Goal: Task Accomplishment & Management: Manage account settings

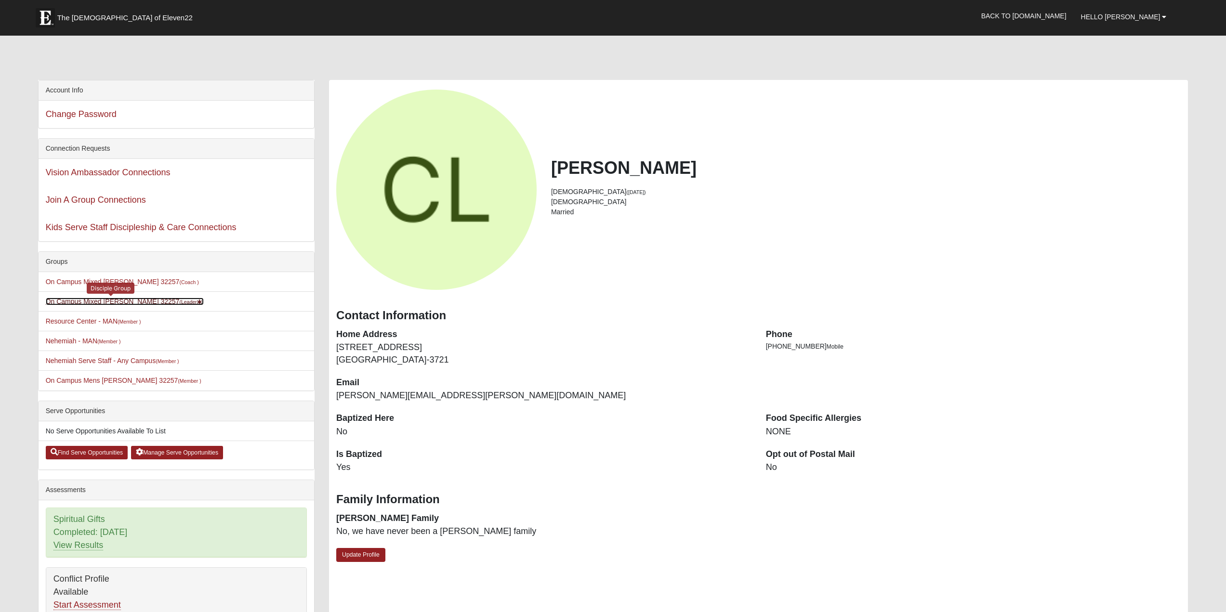
click at [101, 299] on link "On Campus Mixed Lockley 32257 (Leader )" at bounding box center [125, 302] width 158 height 8
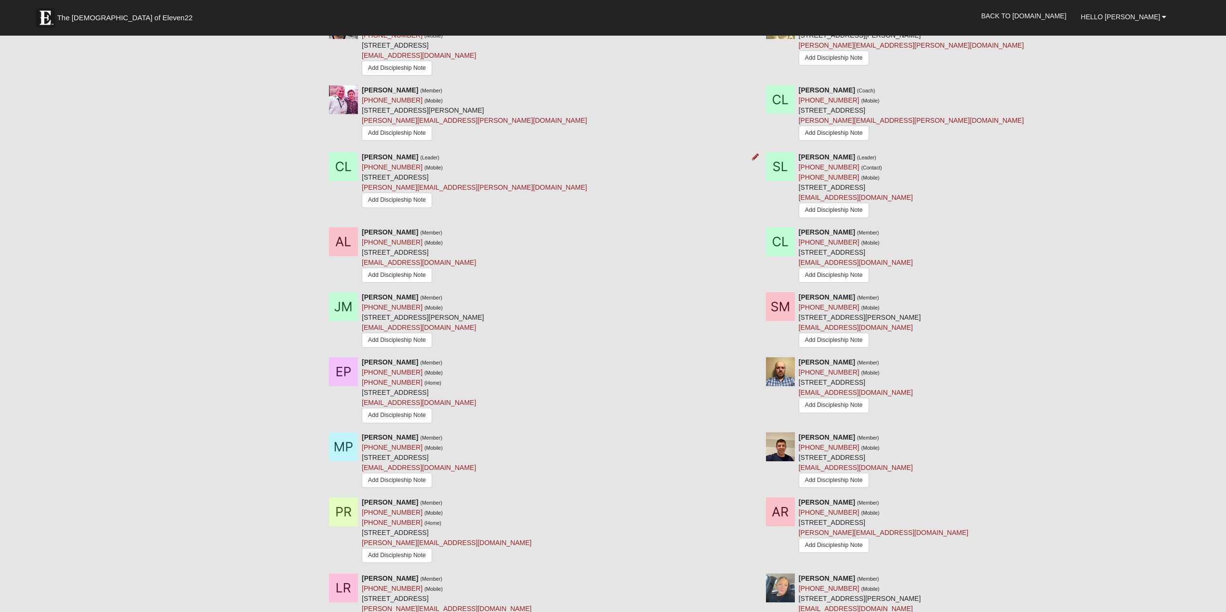
scroll to position [626, 0]
click at [755, 365] on icon at bounding box center [755, 361] width 7 height 7
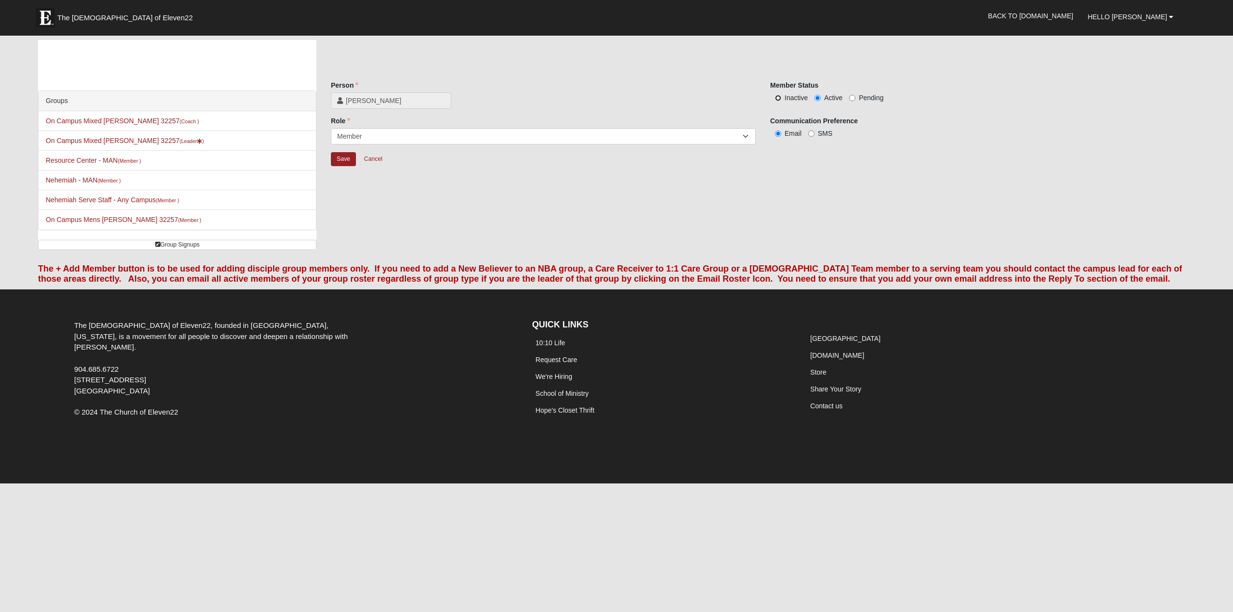
click at [781, 96] on input "Inactive" at bounding box center [778, 98] width 6 height 6
radio input "true"
click at [345, 161] on input "Save" at bounding box center [343, 159] width 25 height 14
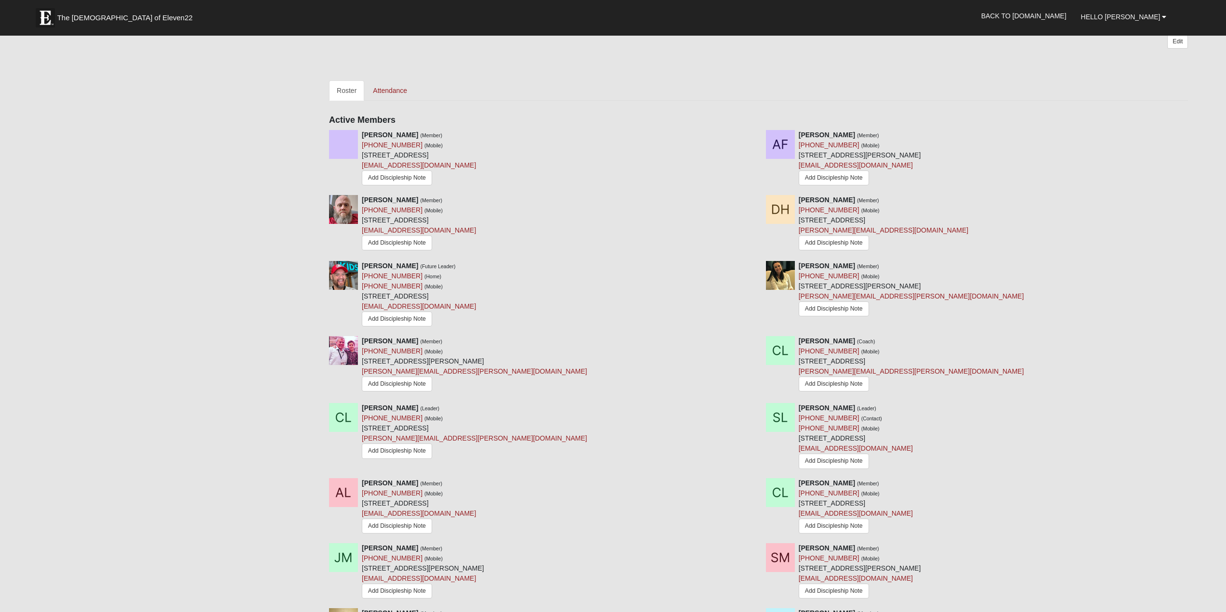
scroll to position [385, 0]
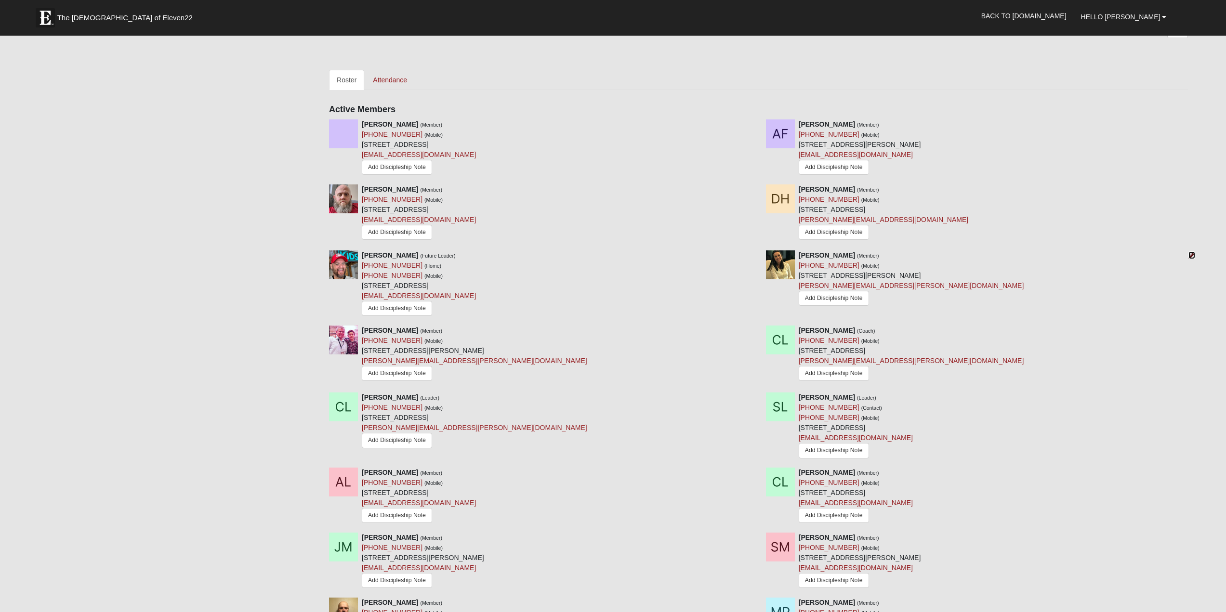
click at [1190, 257] on icon at bounding box center [1191, 255] width 7 height 7
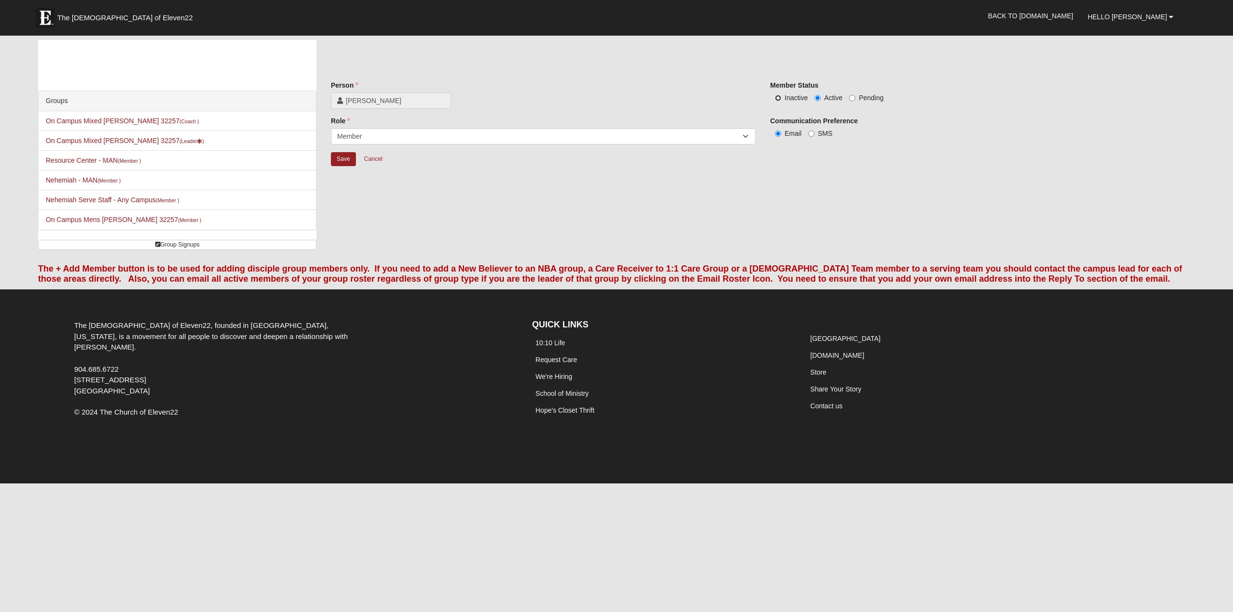
click at [777, 97] on input "Inactive" at bounding box center [778, 98] width 6 height 6
radio input "true"
click at [340, 158] on input "Save" at bounding box center [343, 159] width 25 height 14
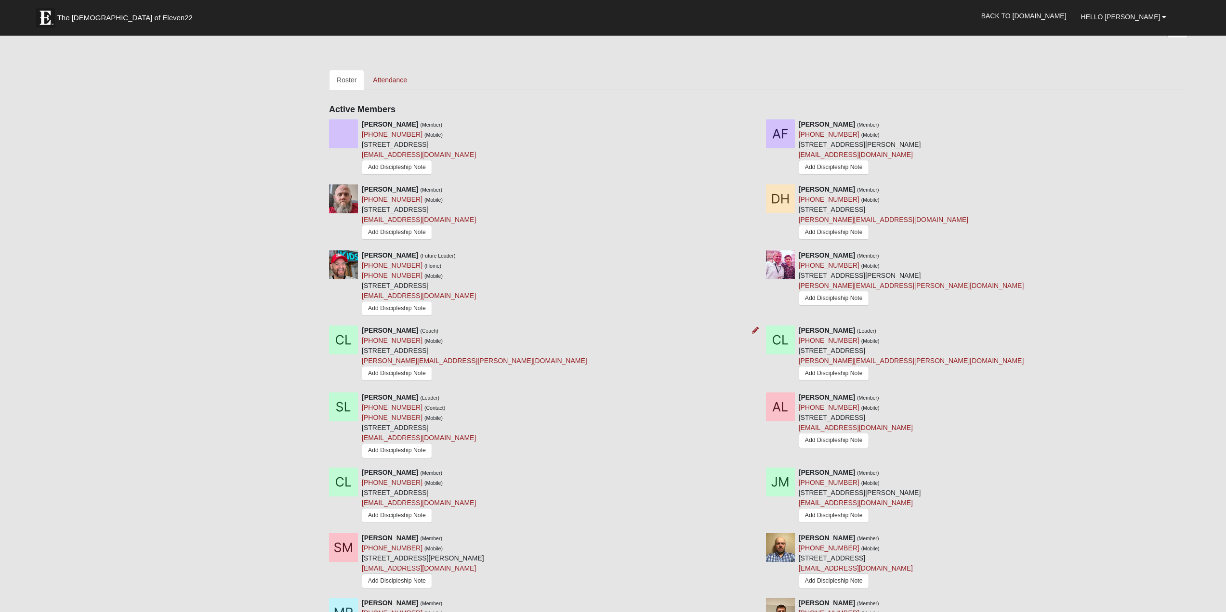
scroll to position [434, 0]
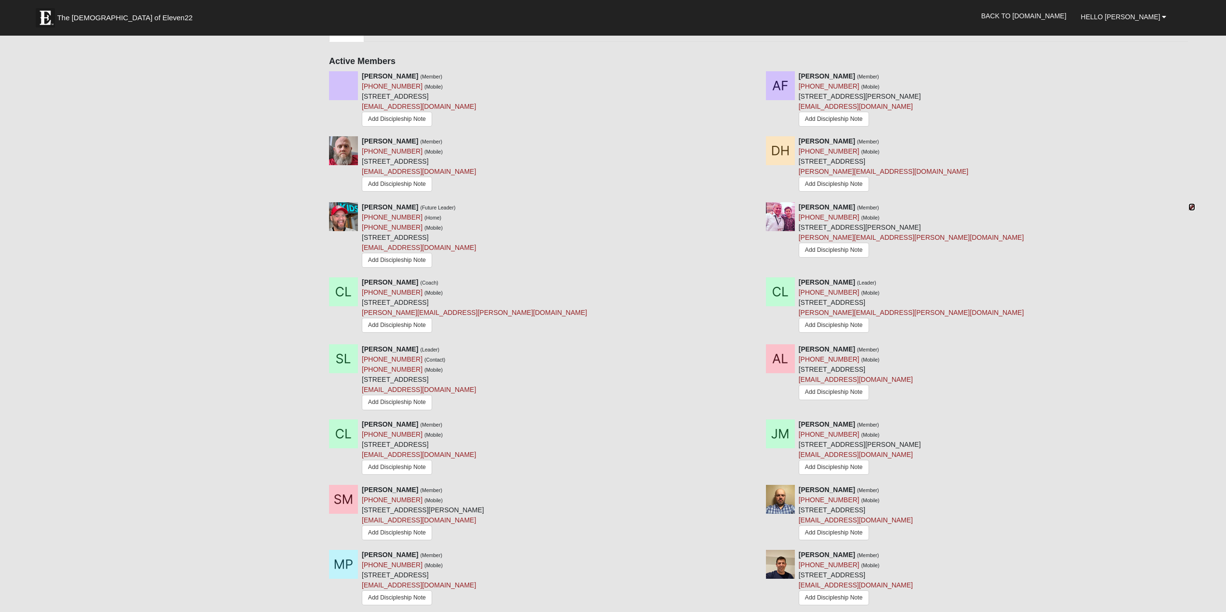
click at [1195, 211] on icon at bounding box center [1191, 207] width 7 height 7
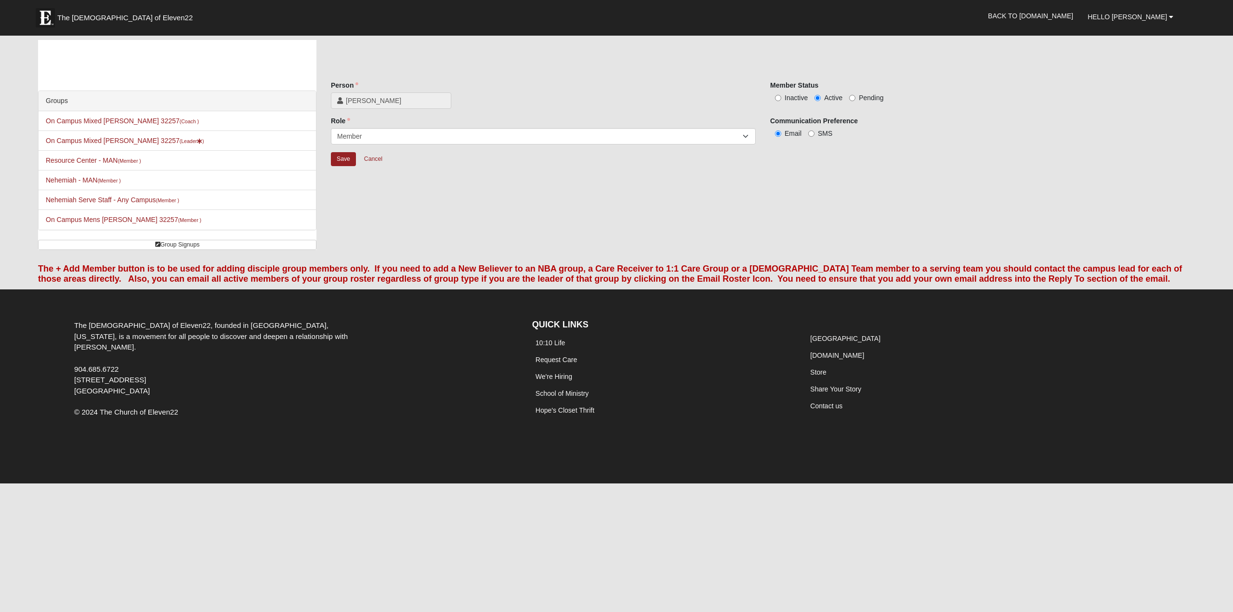
click at [782, 98] on label "Inactive" at bounding box center [789, 98] width 38 height 10
click at [781, 98] on input "Inactive" at bounding box center [778, 98] width 6 height 6
radio input "true"
click at [347, 162] on input "Save" at bounding box center [343, 159] width 25 height 14
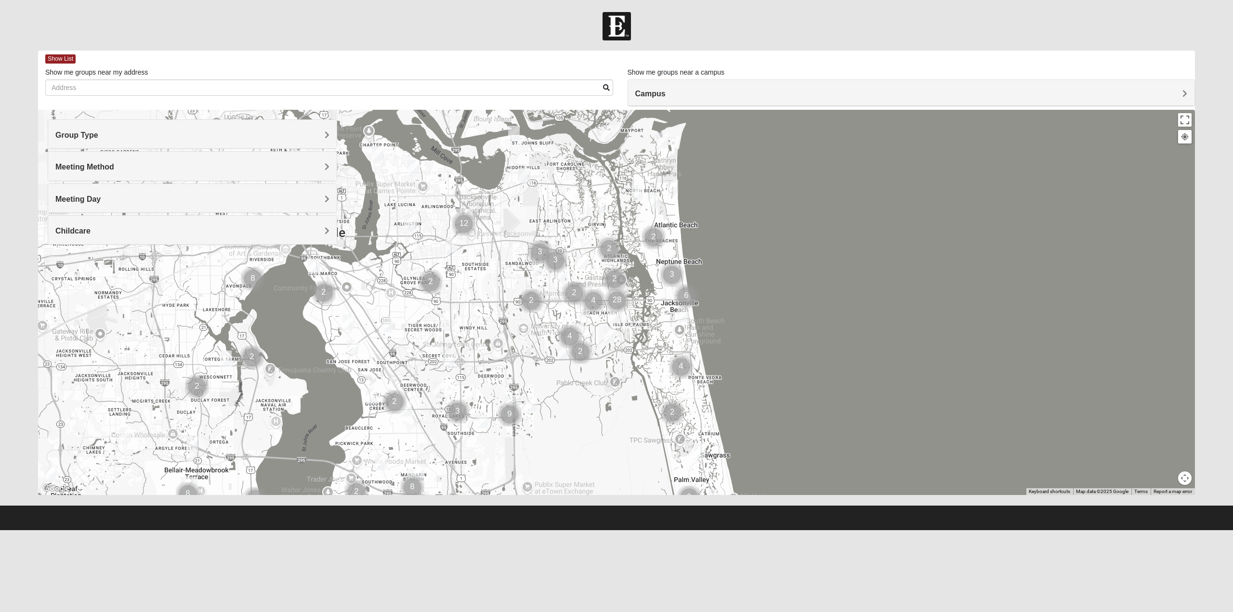
click at [98, 135] on span "Group Type" at bounding box center [76, 135] width 43 height 8
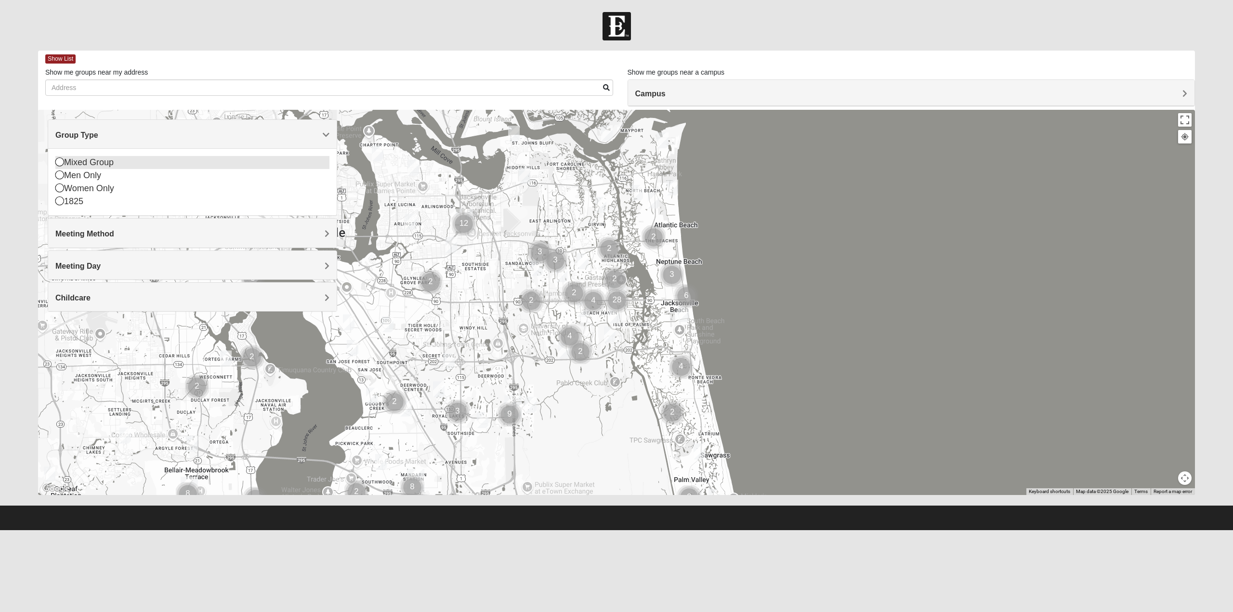
click at [59, 162] on icon at bounding box center [59, 162] width 9 height 9
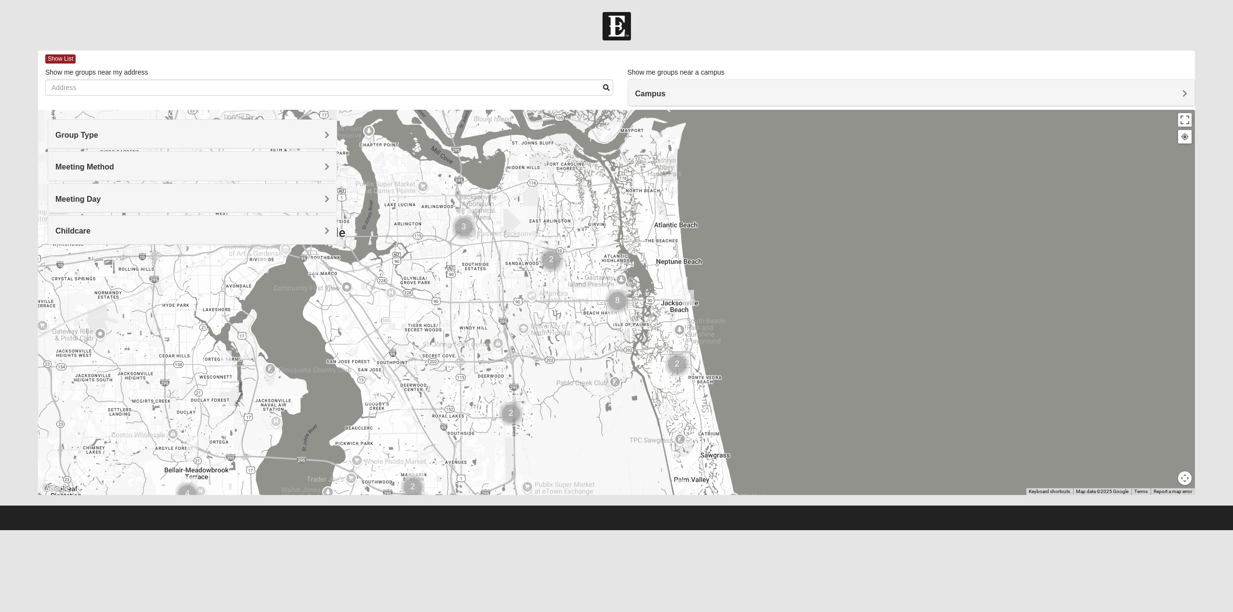
click at [114, 169] on span "Meeting Method" at bounding box center [84, 167] width 59 height 8
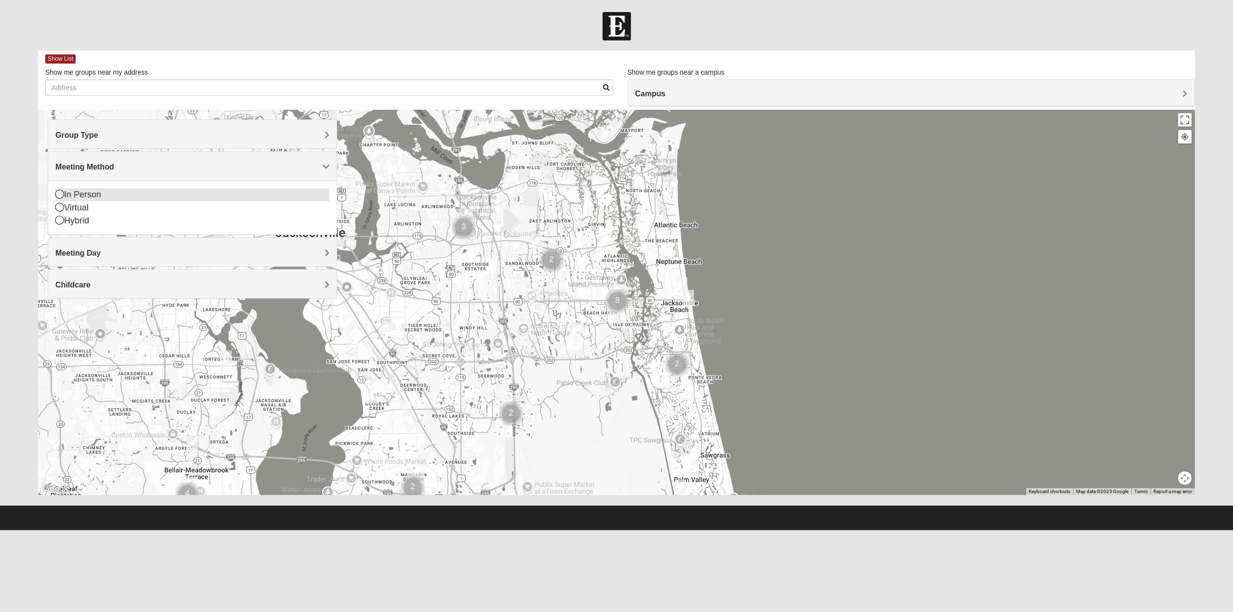
click at [59, 195] on icon at bounding box center [59, 194] width 9 height 9
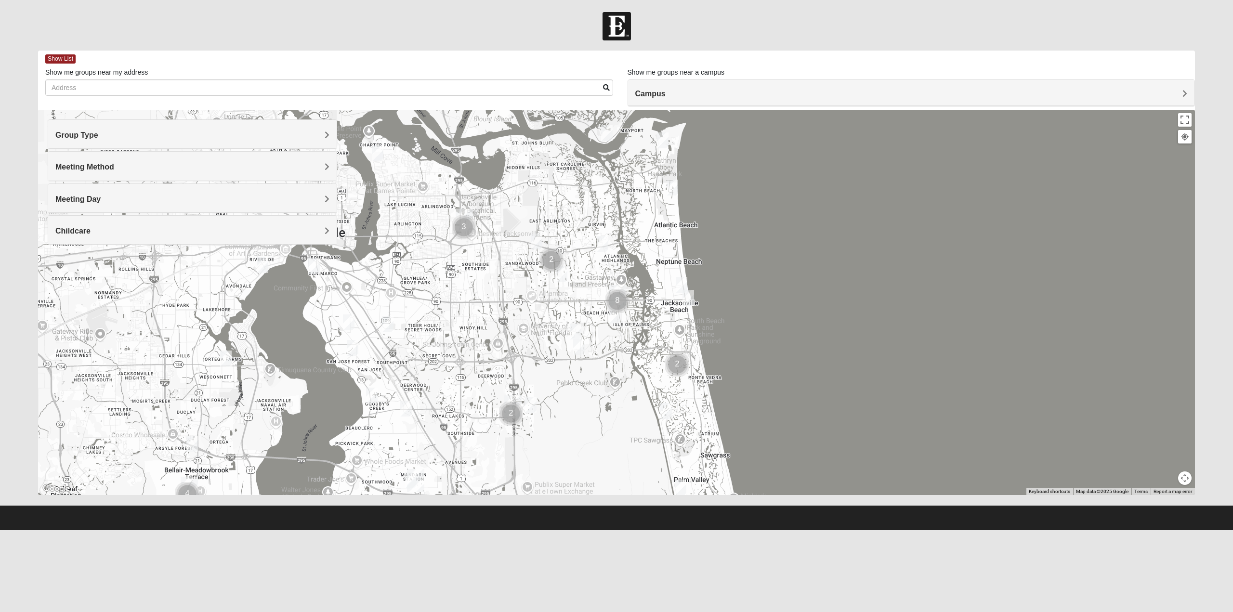
click at [101, 200] on span "Meeting Day" at bounding box center [77, 199] width 45 height 8
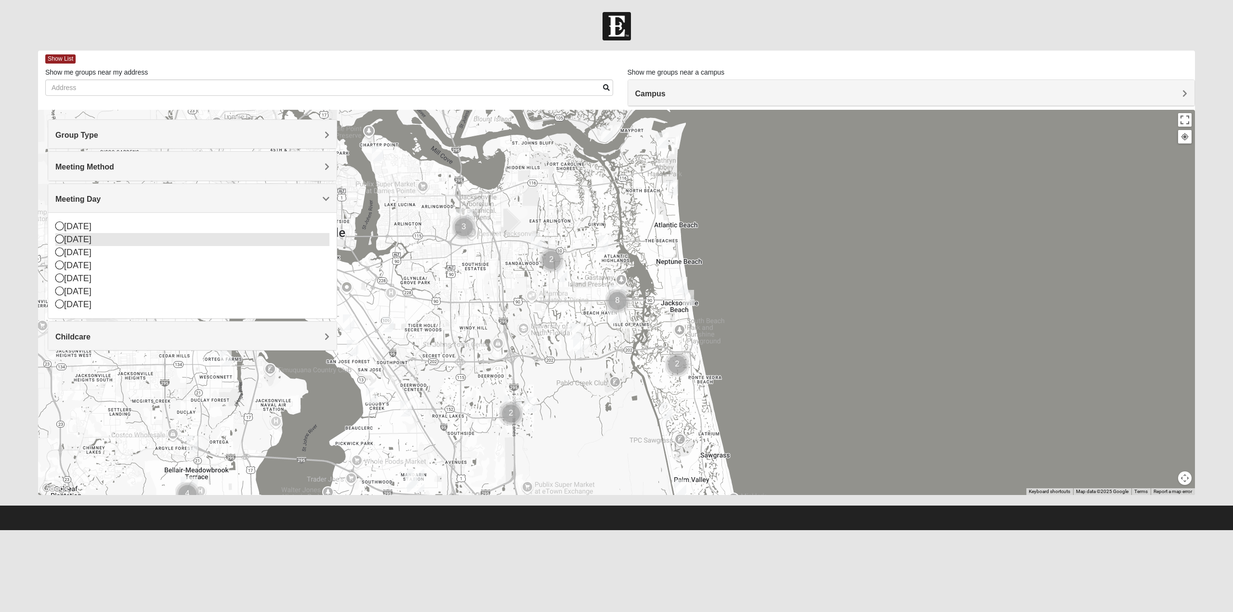
click at [62, 237] on icon at bounding box center [59, 239] width 9 height 9
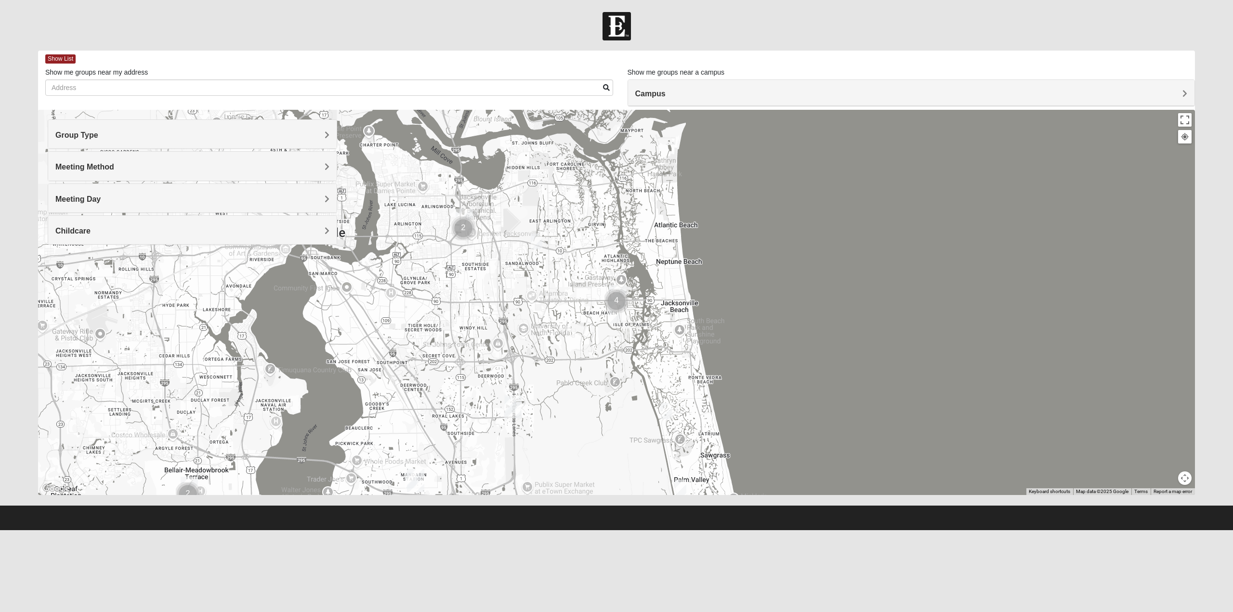
click at [330, 231] on div "Childcare" at bounding box center [192, 230] width 289 height 28
click at [58, 258] on icon at bounding box center [59, 257] width 9 height 9
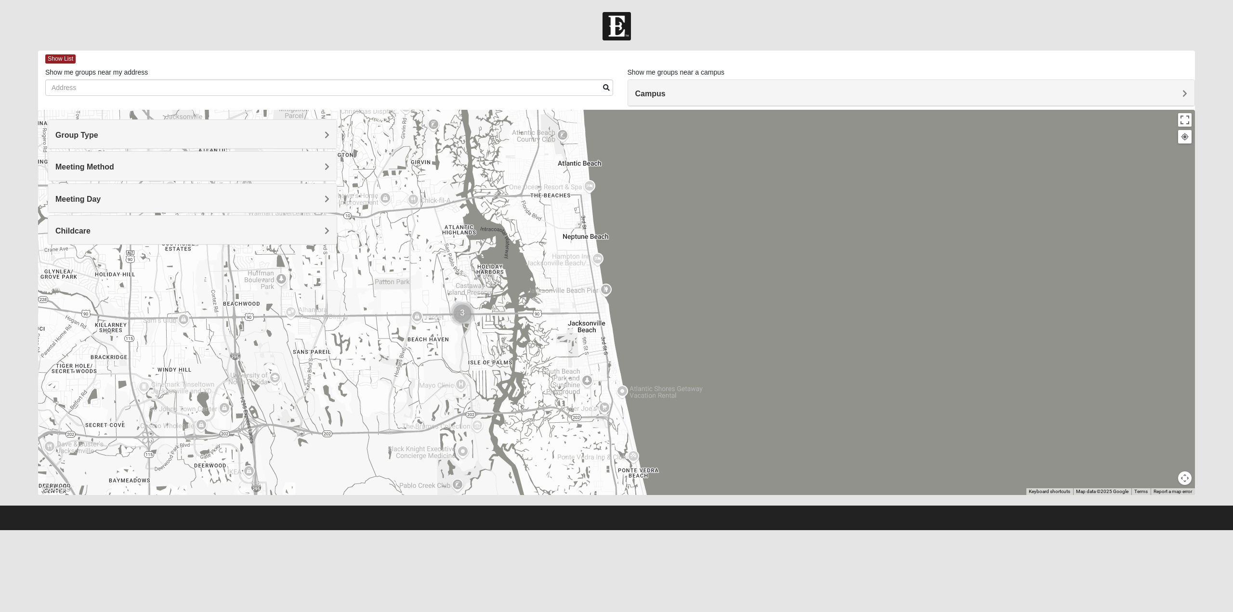
click at [1146, 93] on h4 "Campus" at bounding box center [911, 93] width 553 height 9
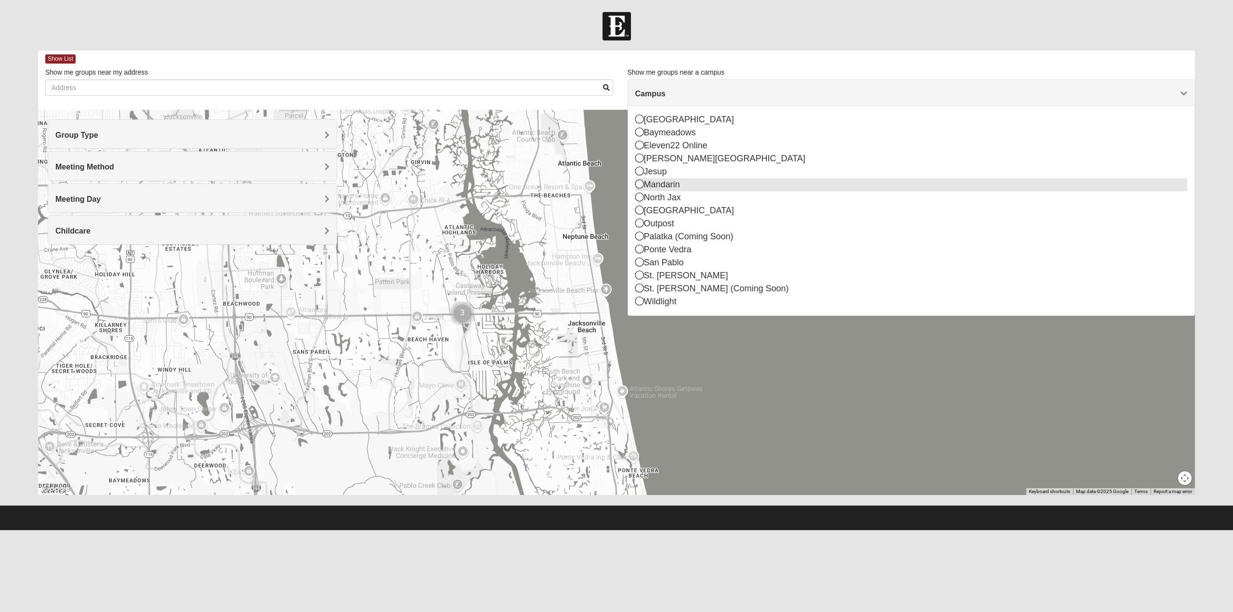
click at [639, 183] on icon at bounding box center [639, 184] width 9 height 9
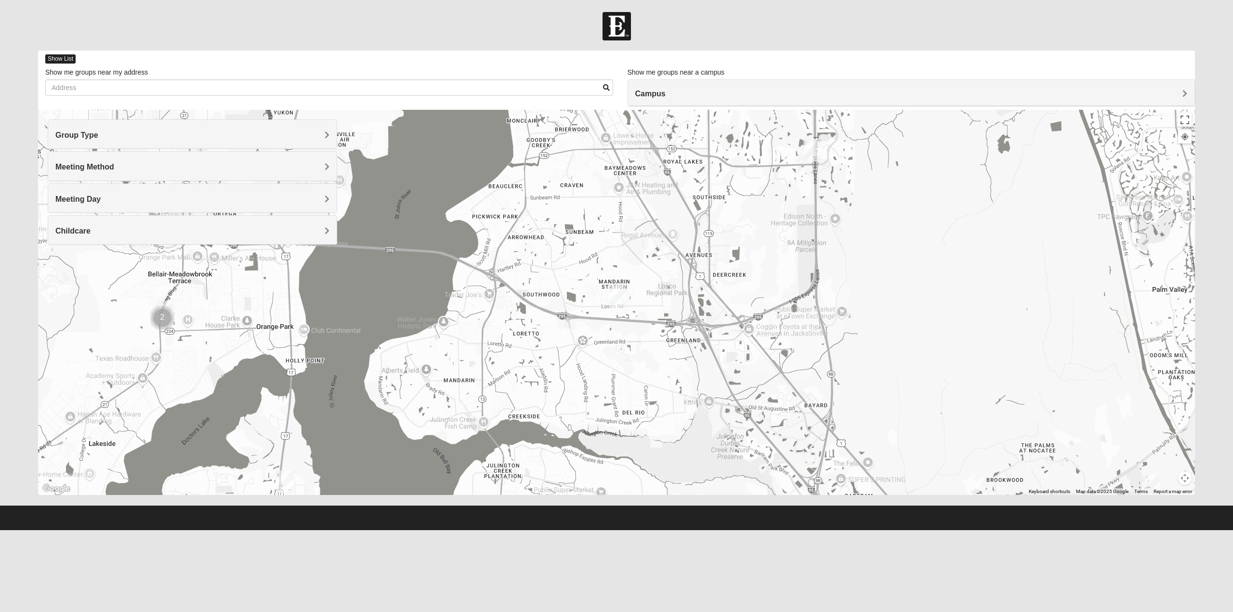
click at [61, 56] on span "Show List" at bounding box center [60, 58] width 30 height 9
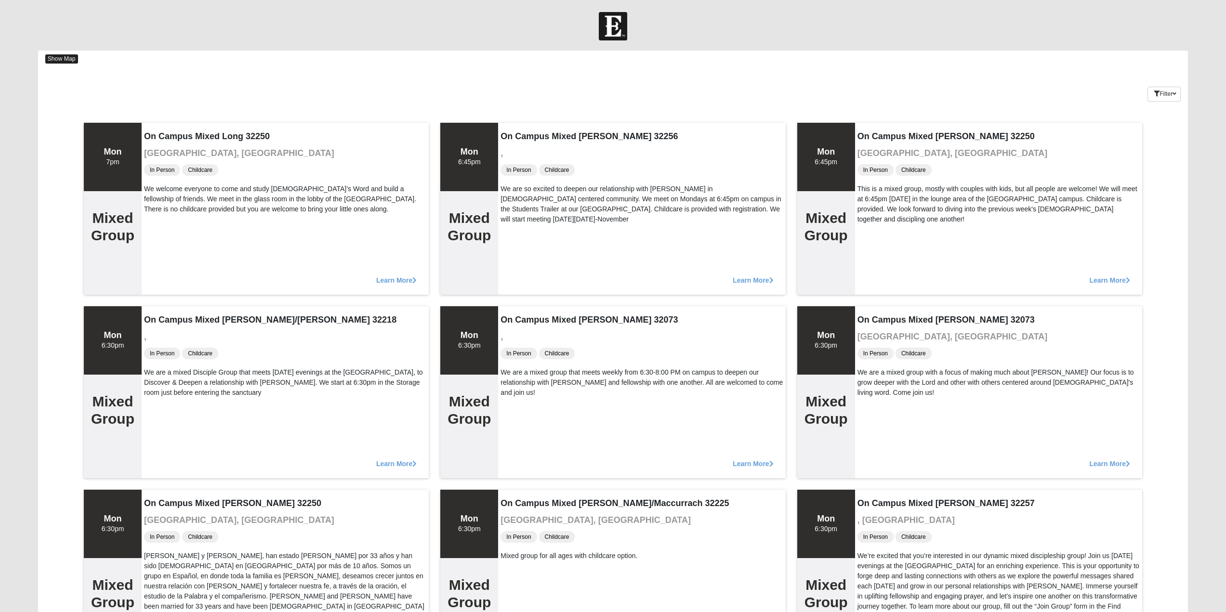
click at [63, 60] on span "Show Map" at bounding box center [61, 58] width 33 height 9
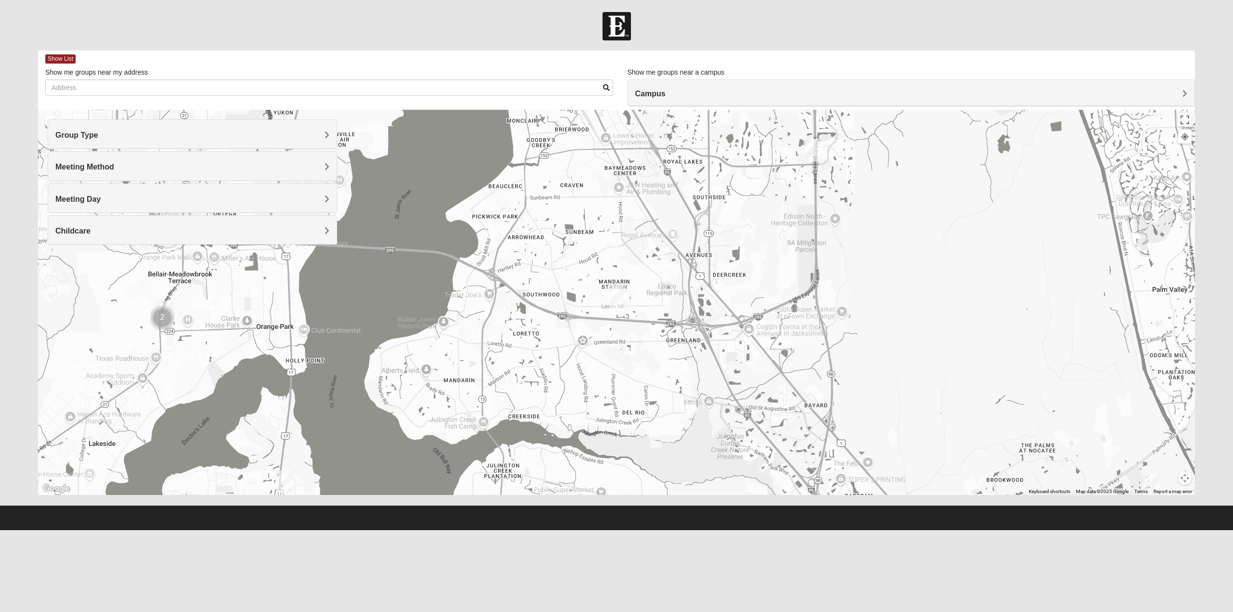
click at [666, 92] on span "Campus" at bounding box center [650, 94] width 30 height 8
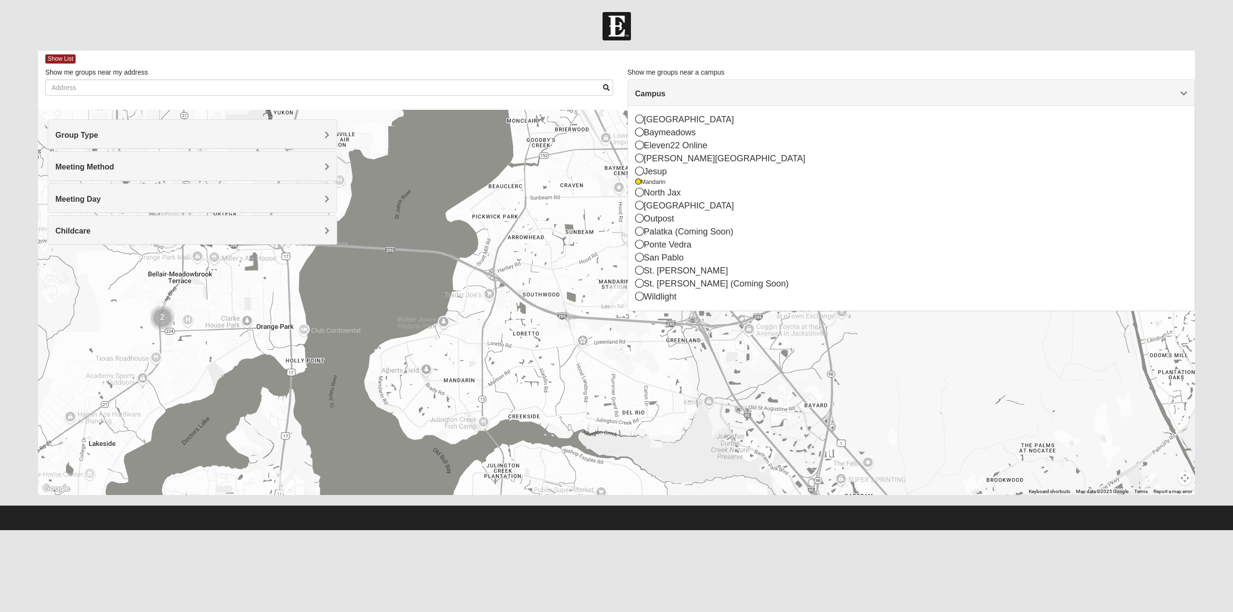
click at [200, 52] on div "Show List" at bounding box center [620, 59] width 1150 height 17
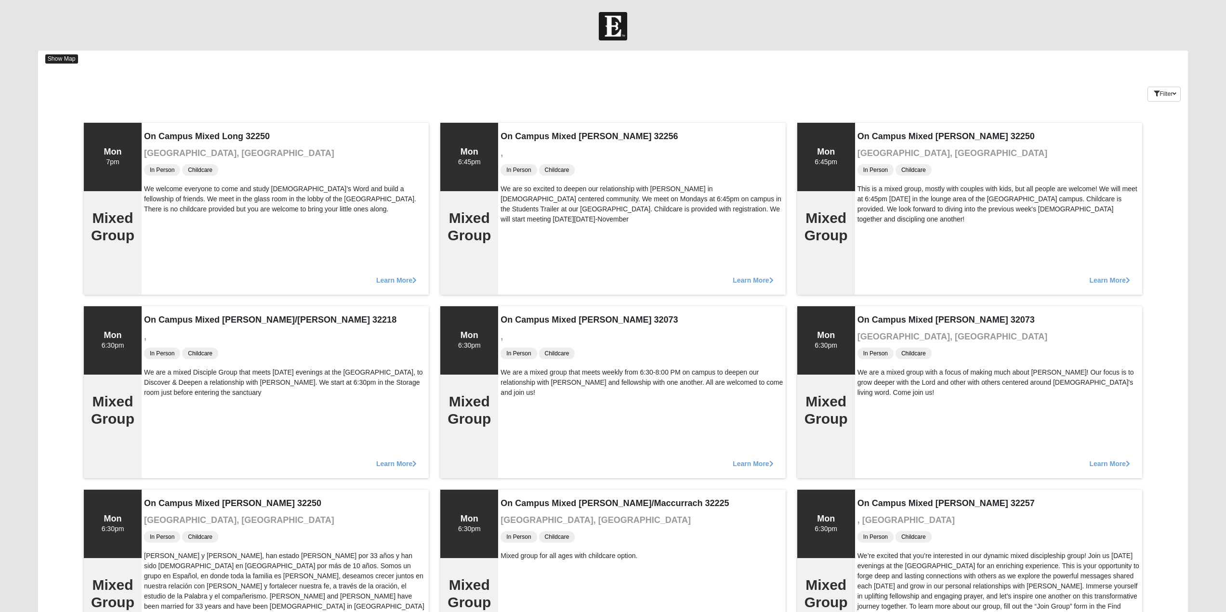
click at [63, 60] on span "Show Map" at bounding box center [61, 58] width 33 height 9
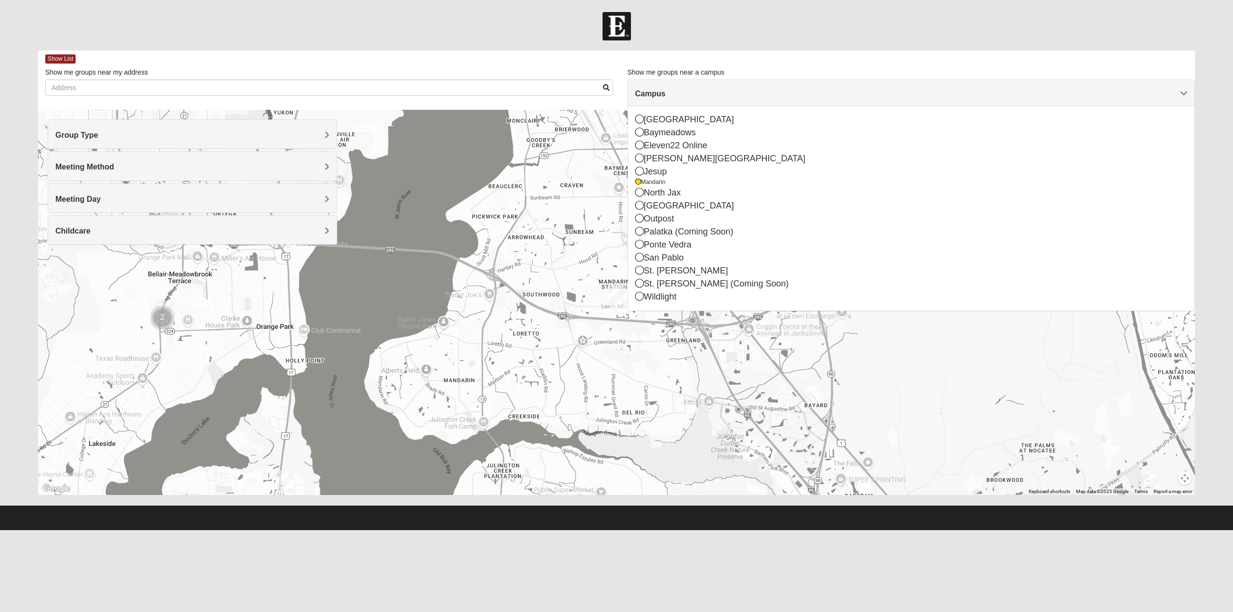
click at [114, 165] on span "Meeting Method" at bounding box center [84, 167] width 59 height 8
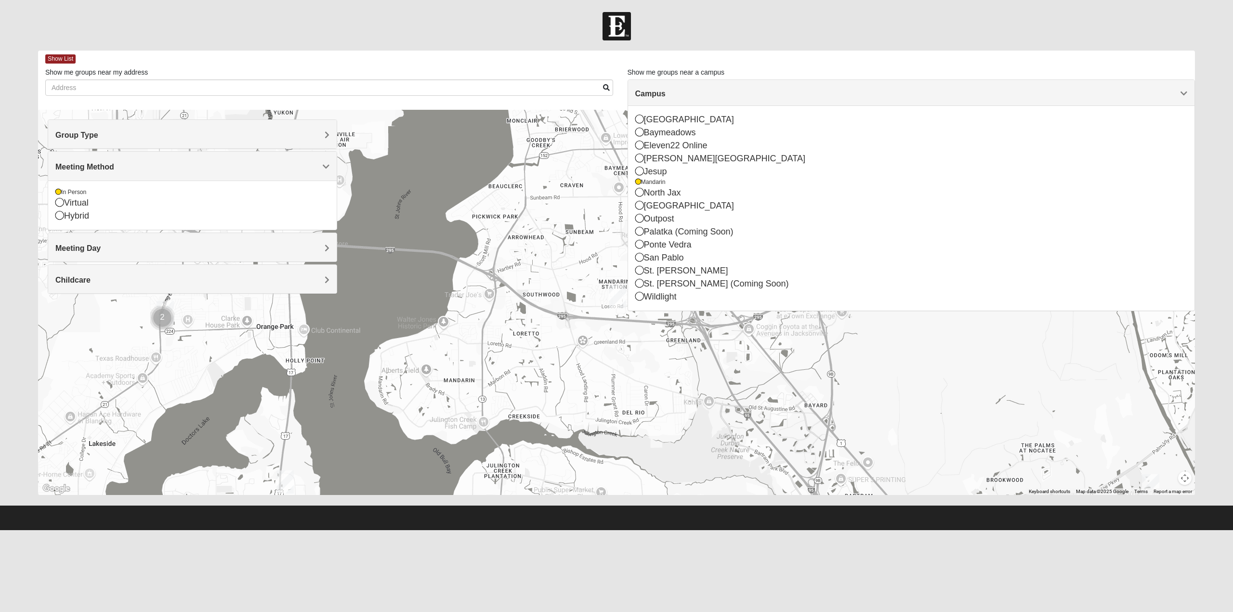
click at [98, 131] on span "Group Type" at bounding box center [76, 135] width 43 height 8
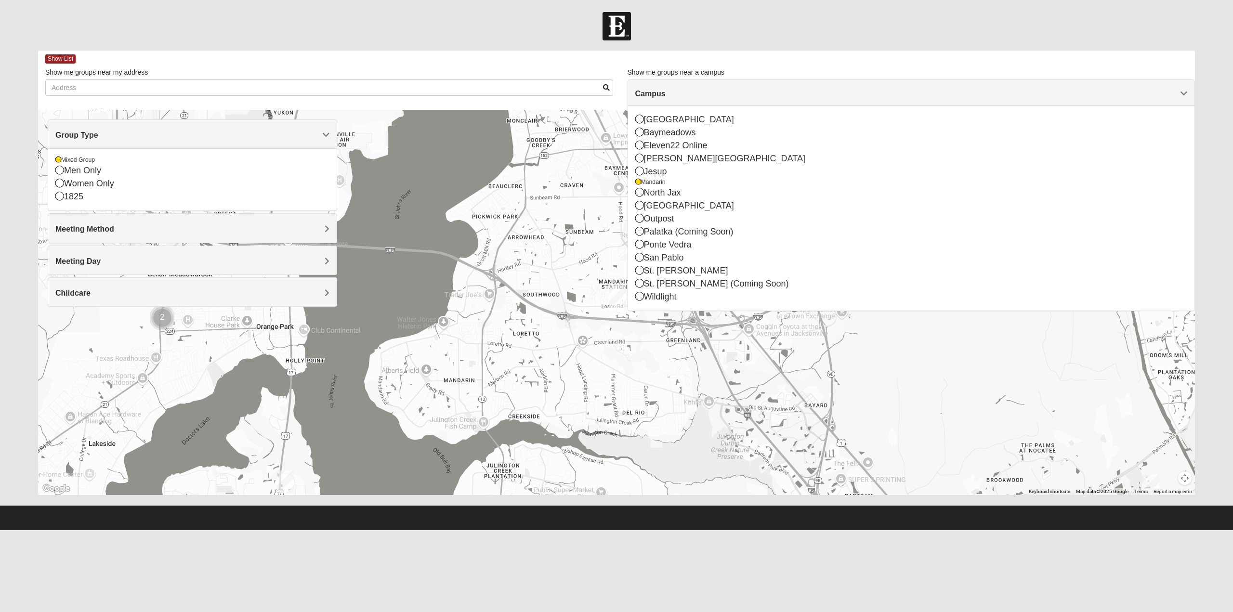
click at [114, 226] on span "Meeting Method" at bounding box center [84, 229] width 59 height 8
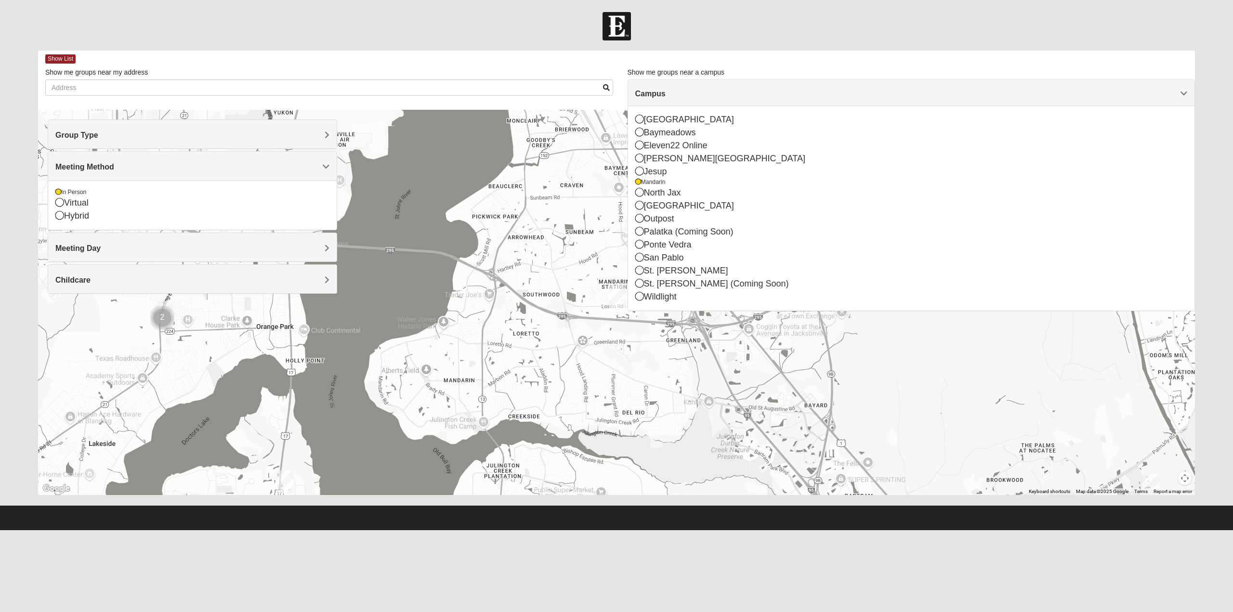
click at [101, 251] on span "Meeting Day" at bounding box center [77, 248] width 45 height 8
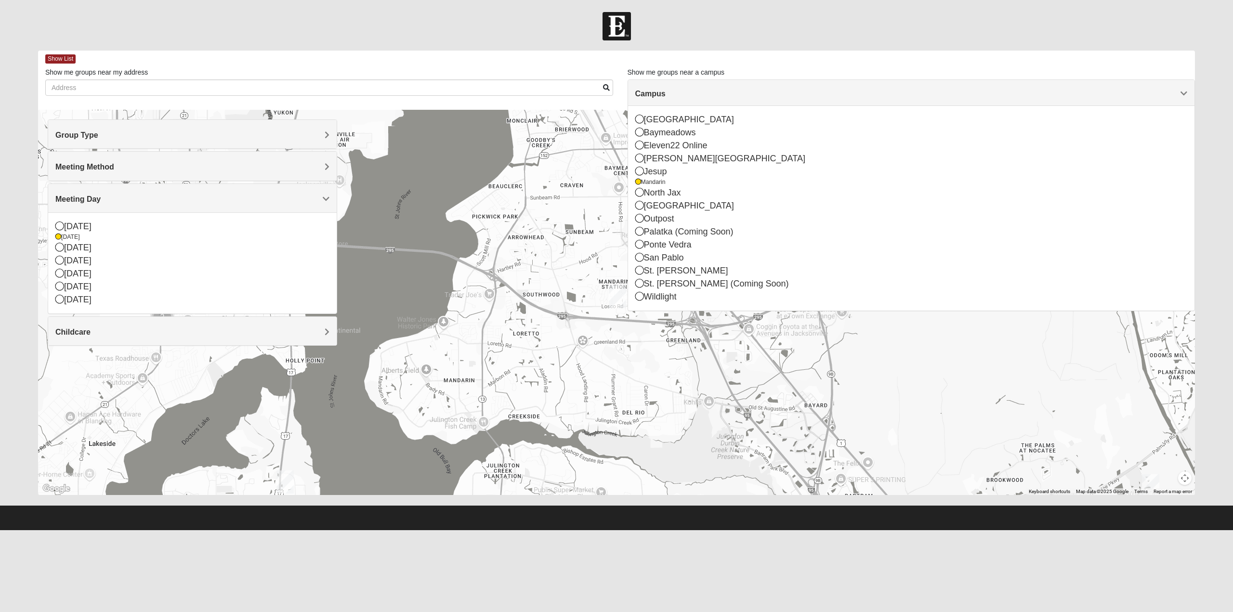
click at [320, 338] on div "Childcare" at bounding box center [192, 331] width 289 height 28
